Goal: Complete application form

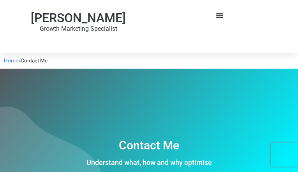
type input "WYZWUPpiwrl"
type input "[EMAIL_ADDRESS][DOMAIN_NAME]"
type input "UxcYMfFej"
type input "OrwobbZQq"
type input "rqOupzJWSEZWAW"
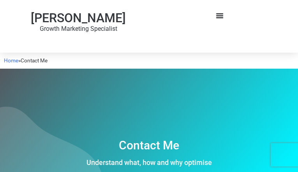
checkbox input "false"
type input "yttDPuypSDJRdh"
type input "[EMAIL_ADDRESS][DOMAIN_NAME]"
type input "agZCCkBXg"
checkbox input "false"
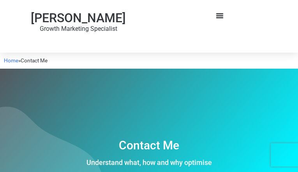
checkbox input "false"
checkbox input "true"
checkbox input "false"
checkbox input "true"
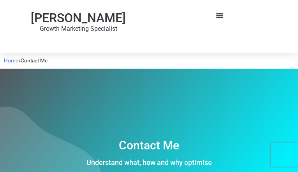
checkbox input "false"
checkbox input "true"
checkbox input "false"
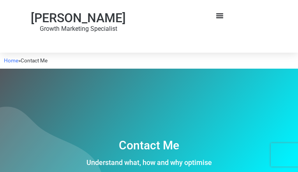
checkbox input "false"
